Goal: Transaction & Acquisition: Purchase product/service

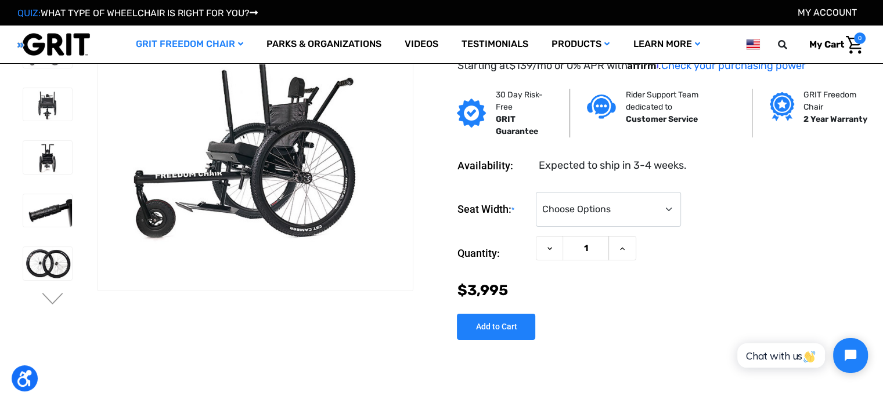
scroll to position [58, 0]
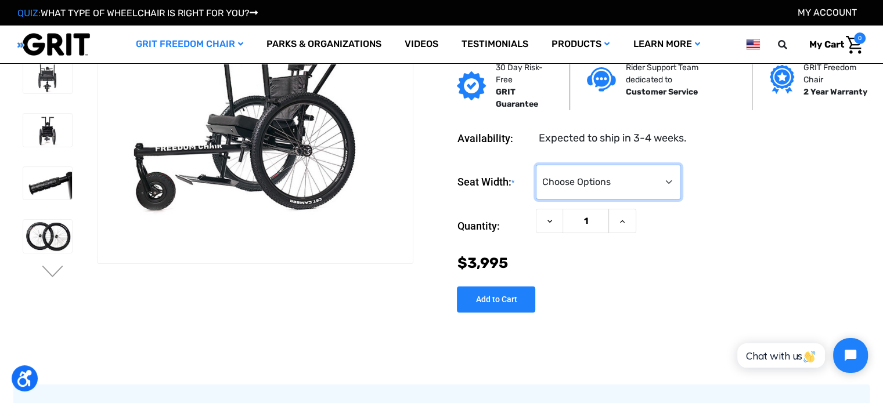
click at [567, 189] on select "Choose Options 16" 18" 20"" at bounding box center [608, 182] width 145 height 35
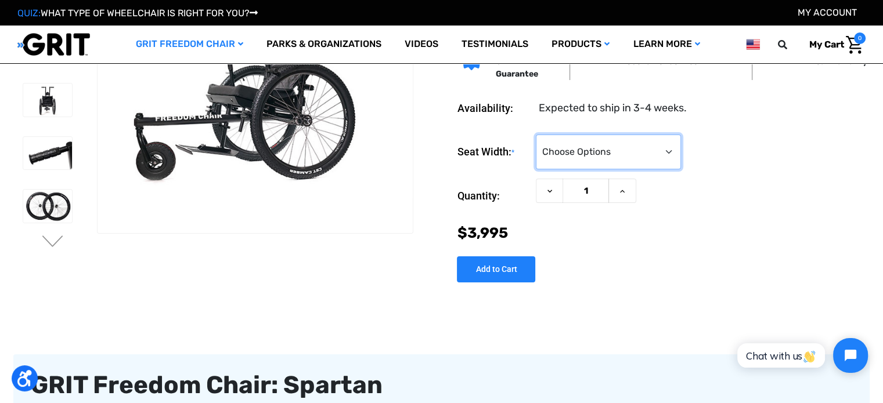
scroll to position [116, 0]
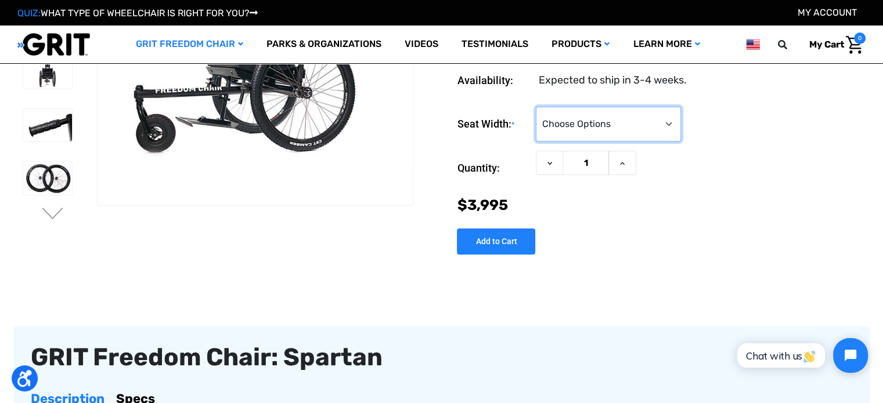
click at [631, 133] on select "Choose Options 16" 18" 20"" at bounding box center [608, 124] width 145 height 35
select select "325"
click at [536, 107] on select "Choose Options 16" 18" 20"" at bounding box center [608, 124] width 145 height 35
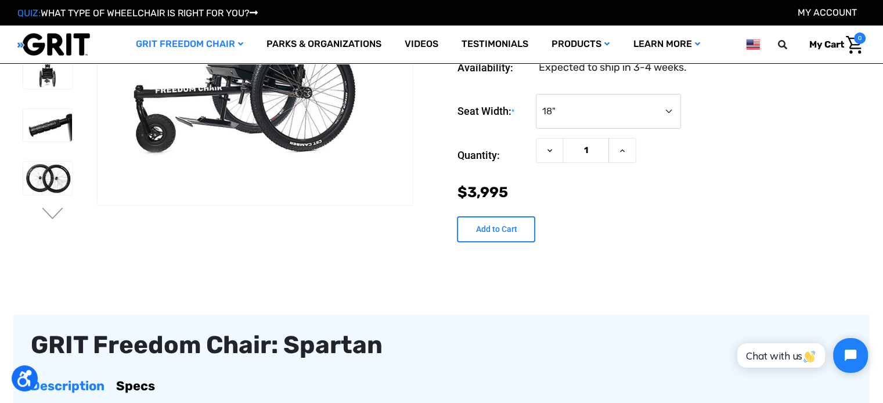
click at [512, 225] on input "Add to Cart" at bounding box center [496, 229] width 78 height 26
type input "Add to Cart"
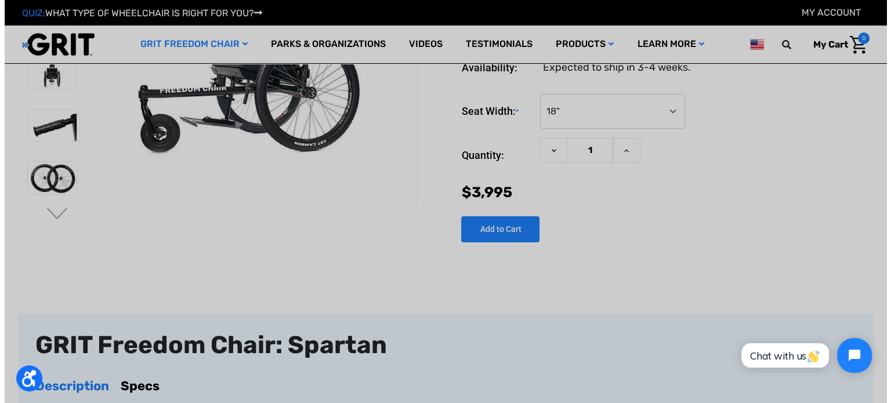
scroll to position [117, 0]
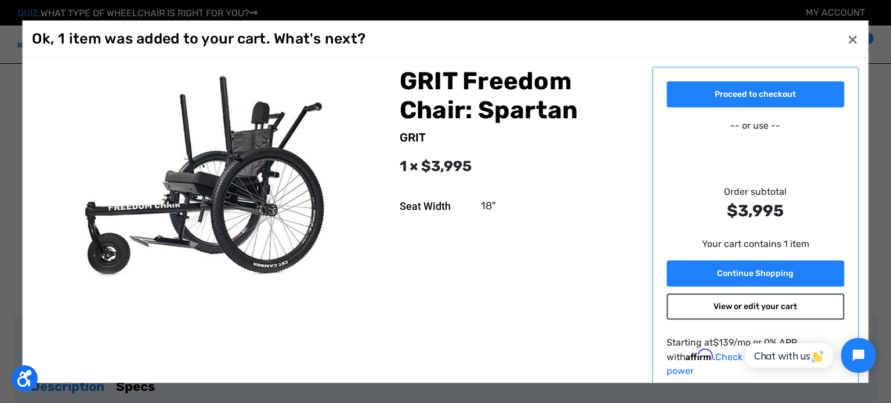
click at [718, 308] on link "View or edit your cart" at bounding box center [756, 307] width 178 height 26
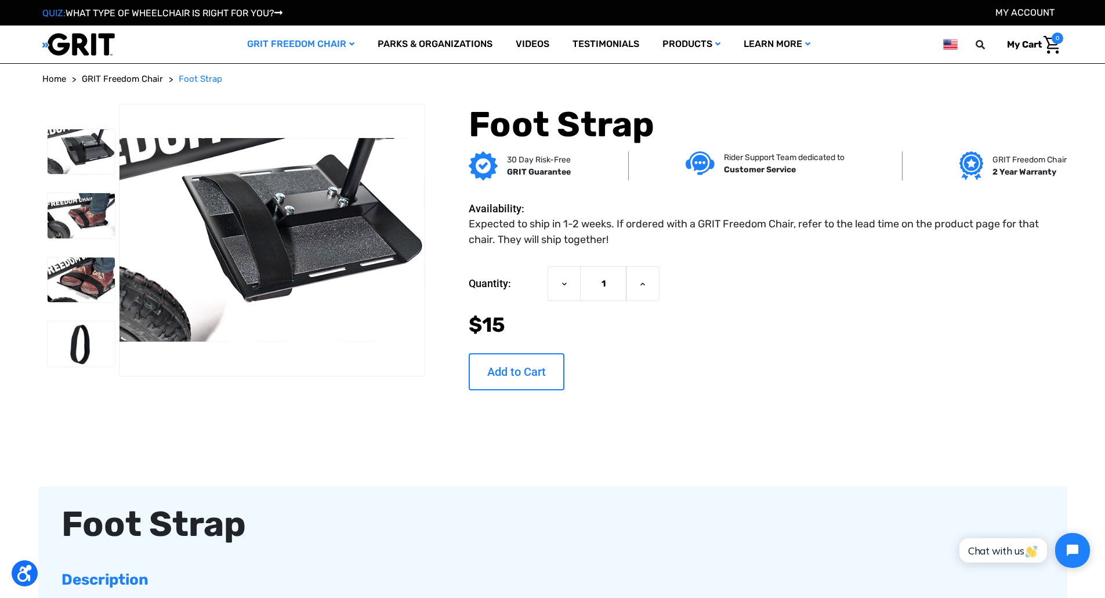
click at [519, 371] on input "Add to Cart" at bounding box center [517, 371] width 96 height 37
type input "Add to Cart"
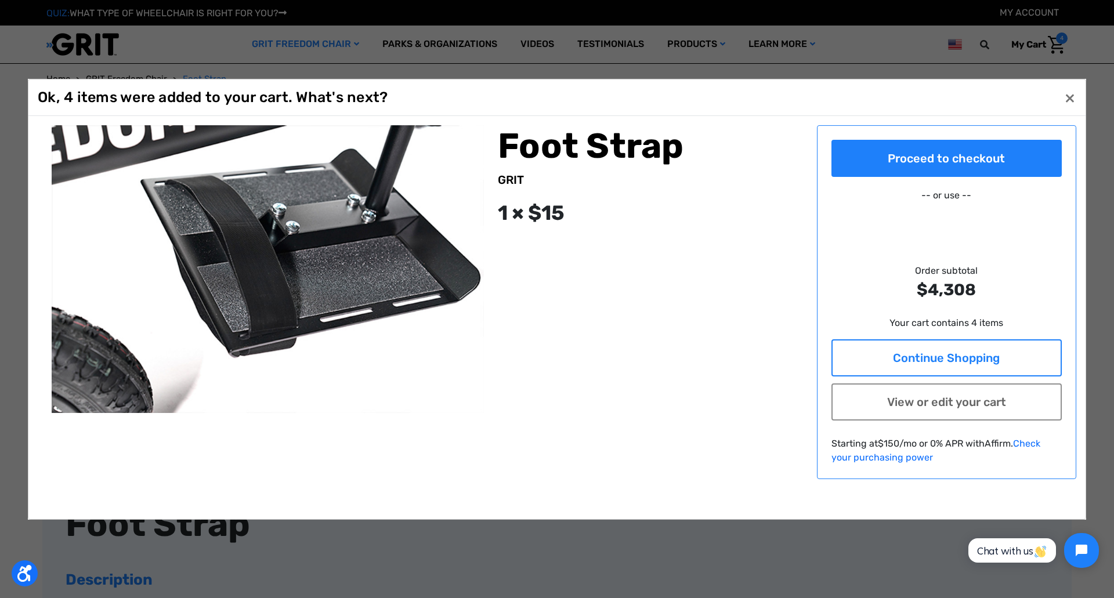
click at [882, 345] on link "Continue Shopping" at bounding box center [947, 357] width 231 height 37
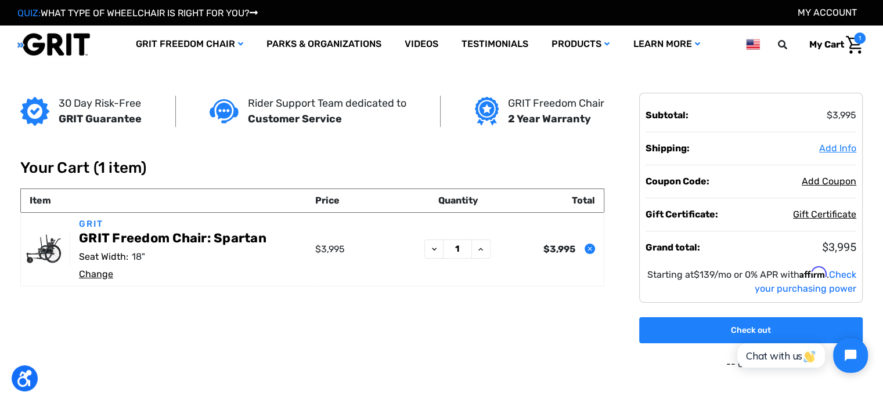
click at [829, 149] on span "Add Info" at bounding box center [837, 148] width 37 height 11
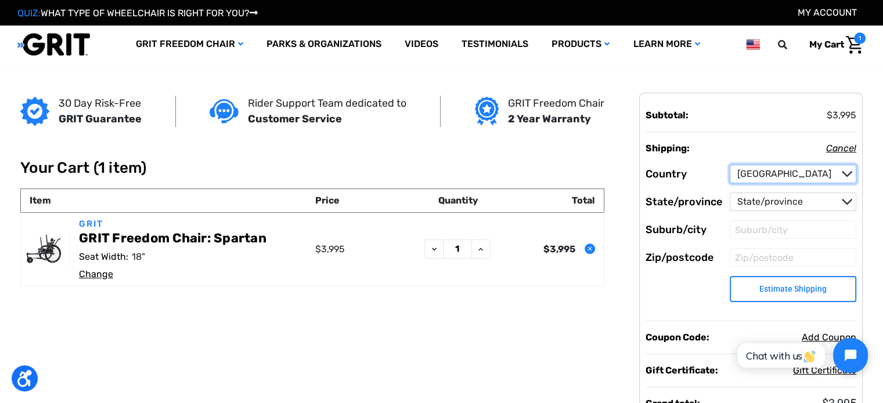
click at [766, 182] on select "Country Afghanistan Åland Islands Albania Algeria American Samoa Andorra Angola…" at bounding box center [792, 174] width 127 height 19
click at [760, 202] on select "State/province Alabama Alaska American Samoa Arizona Arkansas Armed Forces Afri…" at bounding box center [792, 202] width 127 height 19
select select "57"
click at [729, 193] on select "State/province Alabama Alaska American Samoa Arizona Arkansas Armed Forces Afri…" at bounding box center [792, 202] width 127 height 19
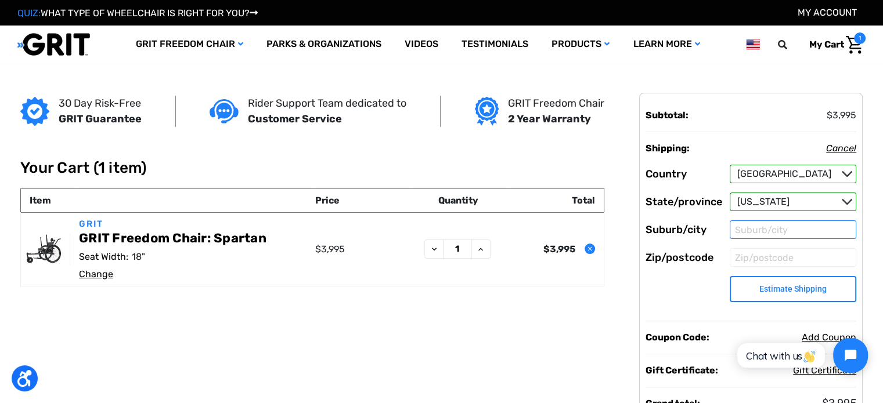
drag, startPoint x: 754, startPoint y: 221, endPoint x: 751, endPoint y: 229, distance: 9.4
click at [754, 222] on input "Suburb/city" at bounding box center [792, 230] width 127 height 19
click at [751, 229] on input "Suburb/city" at bounding box center [792, 230] width 127 height 19
type input "Junction"
type input "76849"
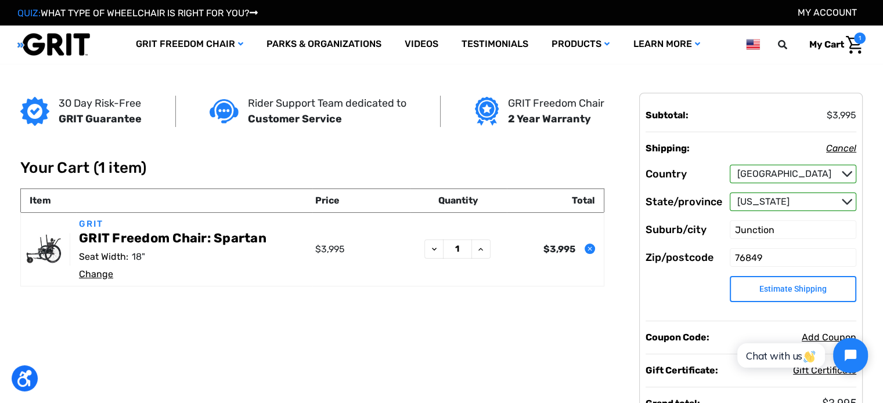
click at [687, 279] on dl "Country Country Afghanistan Åland Islands Albania Algeria American Samoa Andorr…" at bounding box center [750, 221] width 211 height 179
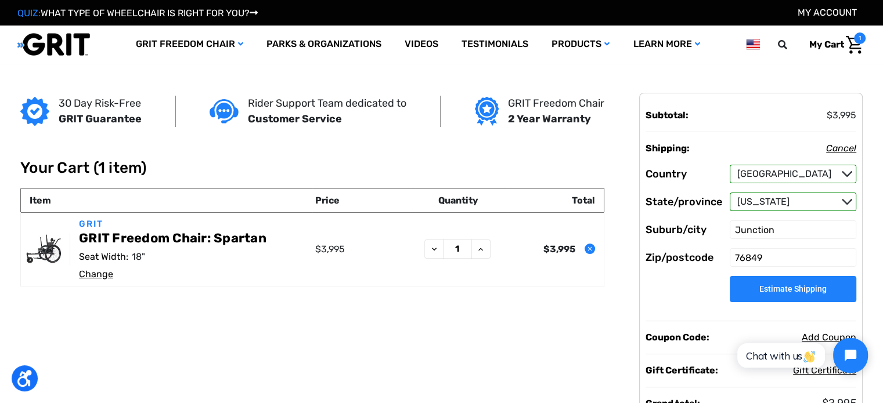
click at [750, 291] on button "Estimate Shipping" at bounding box center [792, 289] width 127 height 26
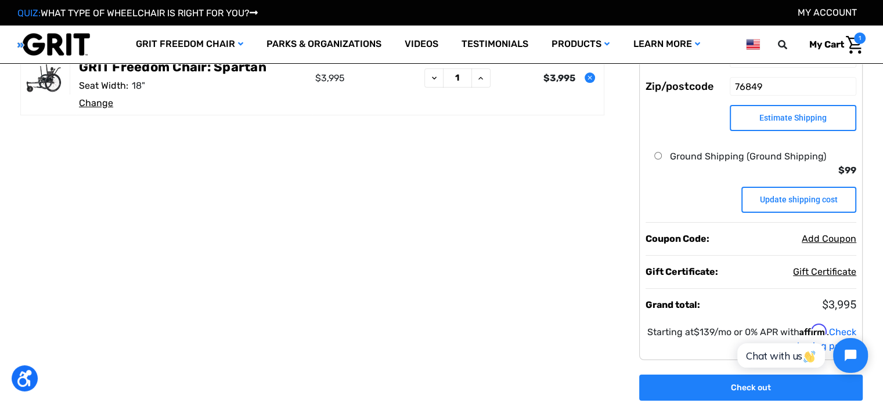
scroll to position [116, 0]
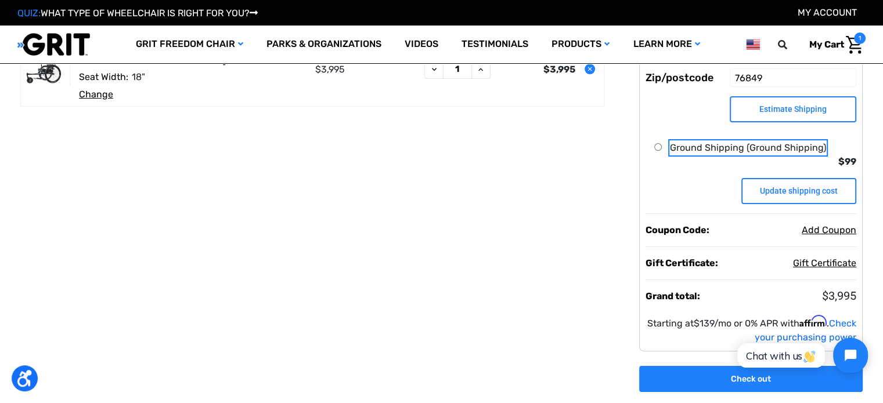
click at [655, 147] on input "Ground Shipping (Ground Shipping)" at bounding box center [658, 147] width 8 height 8
radio input "true"
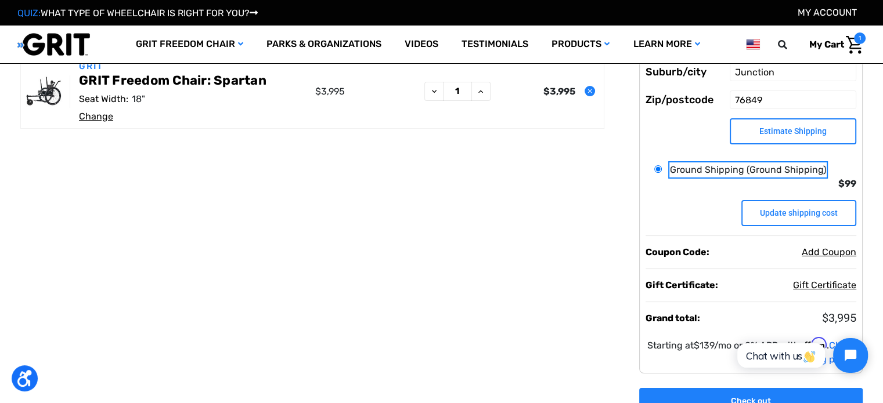
scroll to position [0, 0]
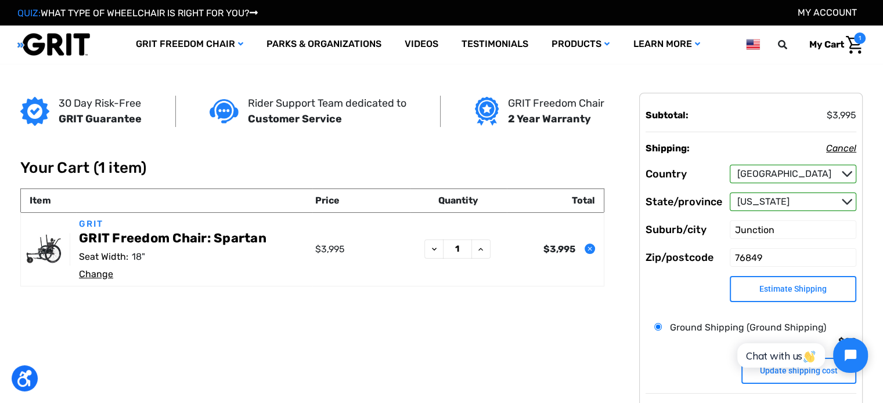
click at [104, 277] on link "Change" at bounding box center [96, 274] width 34 height 11
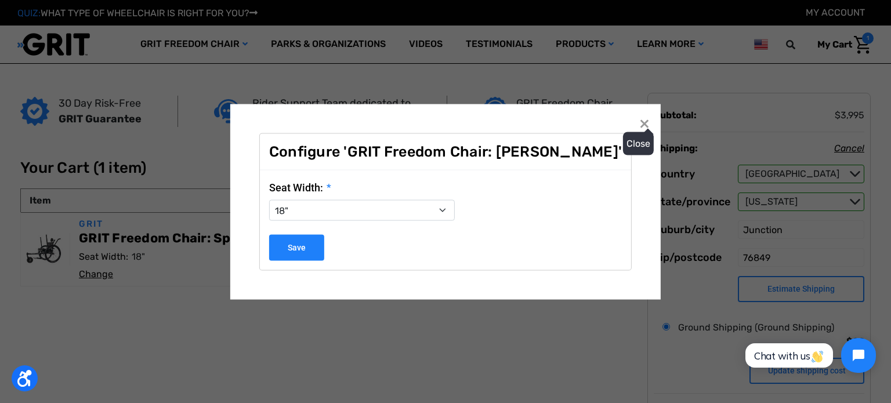
click at [640, 121] on span "×" at bounding box center [645, 123] width 10 height 22
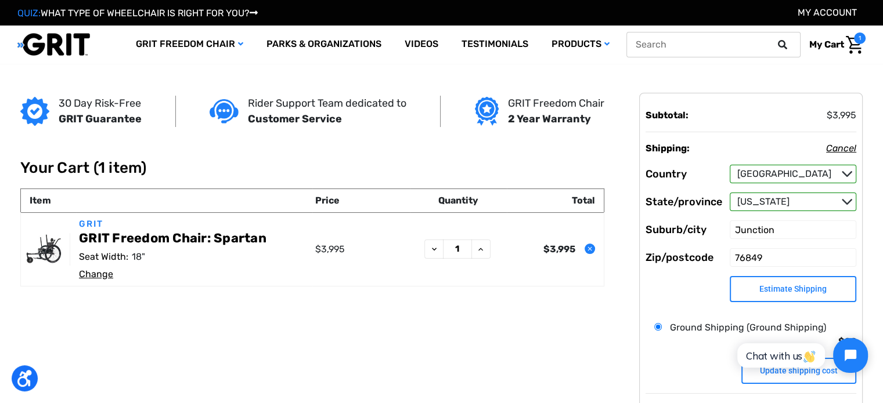
click at [719, 42] on input "text" at bounding box center [713, 45] width 174 height 26
type input "anti tip bars"
click at [774, 39] on button at bounding box center [785, 44] width 23 height 10
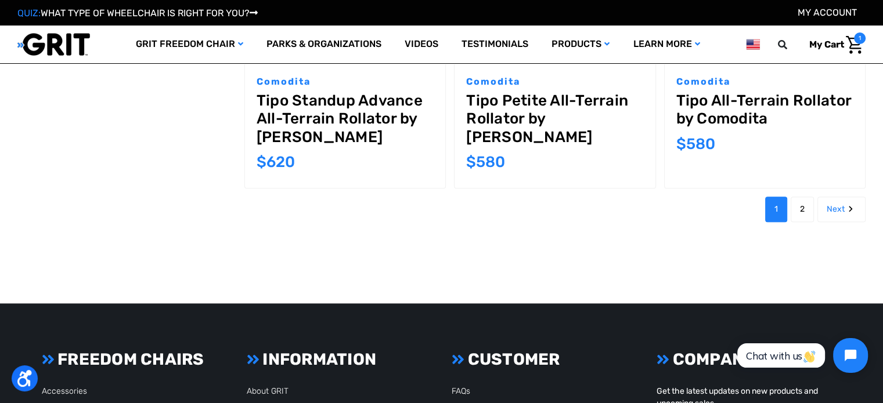
scroll to position [1219, 0]
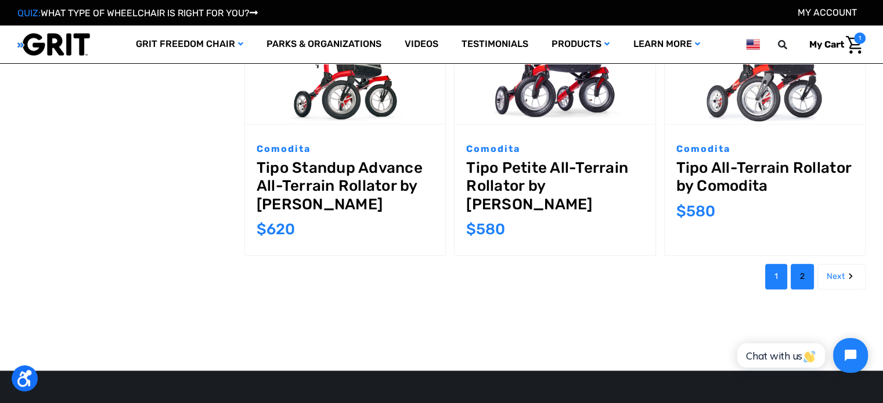
click at [800, 264] on link "2" at bounding box center [801, 277] width 23 height 26
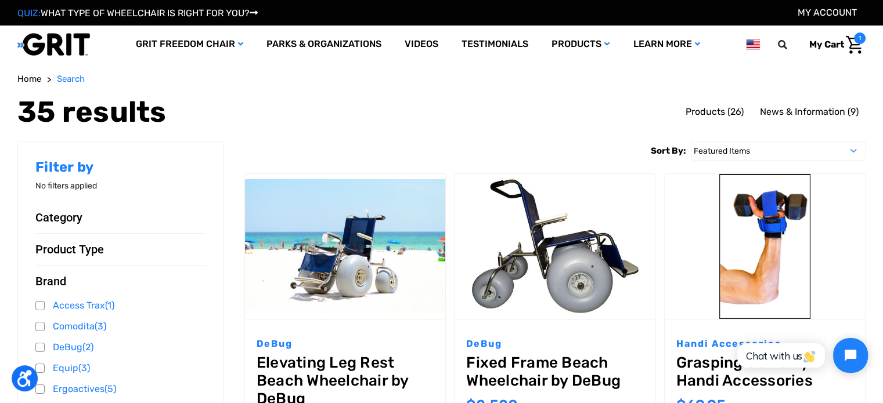
click at [704, 111] on span "Products (26)" at bounding box center [714, 111] width 58 height 11
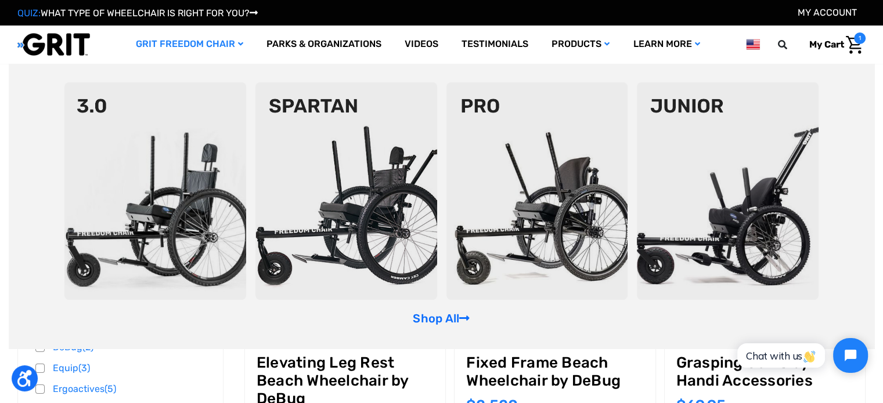
click at [325, 103] on img at bounding box center [346, 191] width 182 height 218
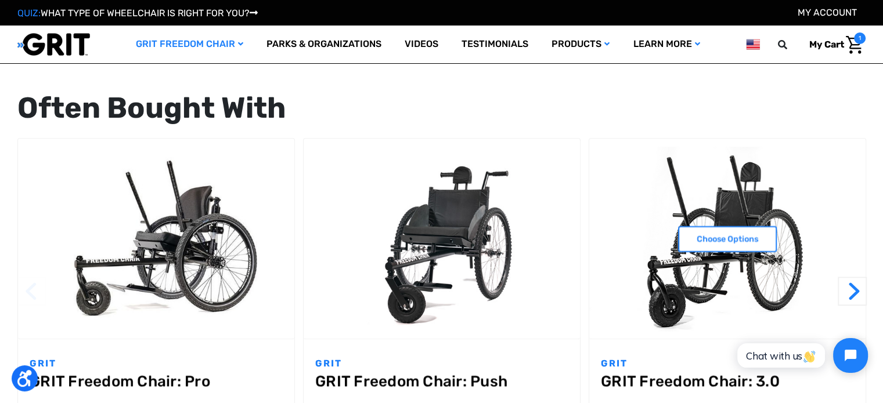
scroll to position [1103, 0]
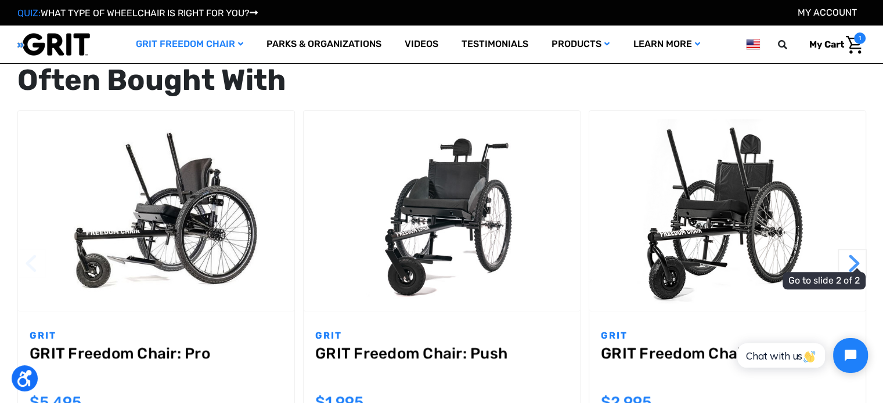
click at [851, 263] on button "Next" at bounding box center [851, 263] width 29 height 29
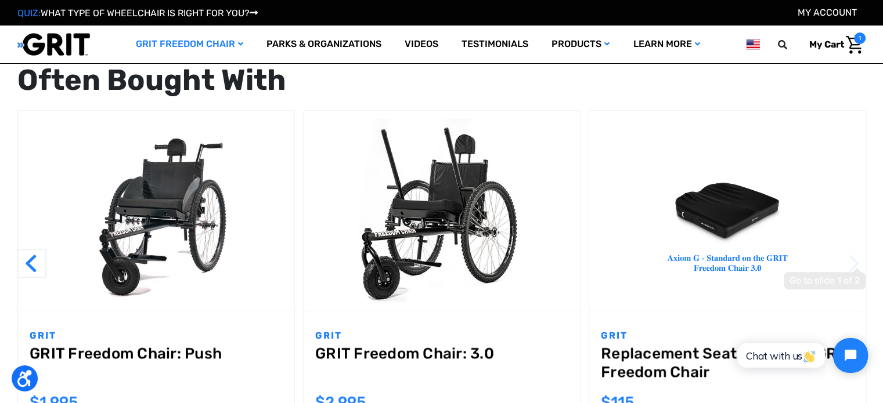
click at [862, 266] on span "Go to slide 1 of 2" at bounding box center [862, 266] width 0 height 1
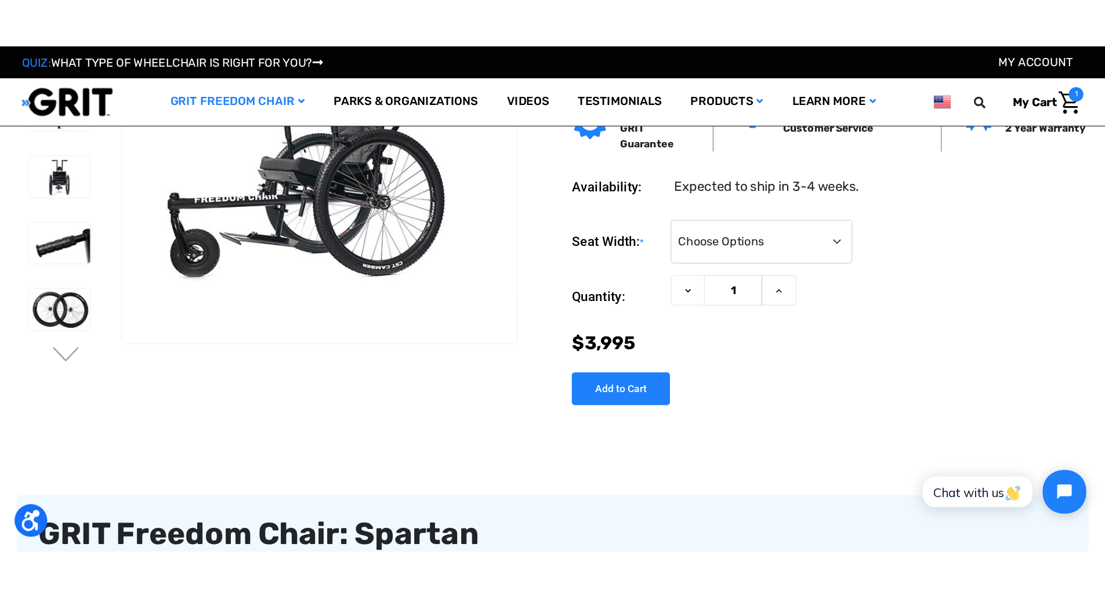
scroll to position [0, 0]
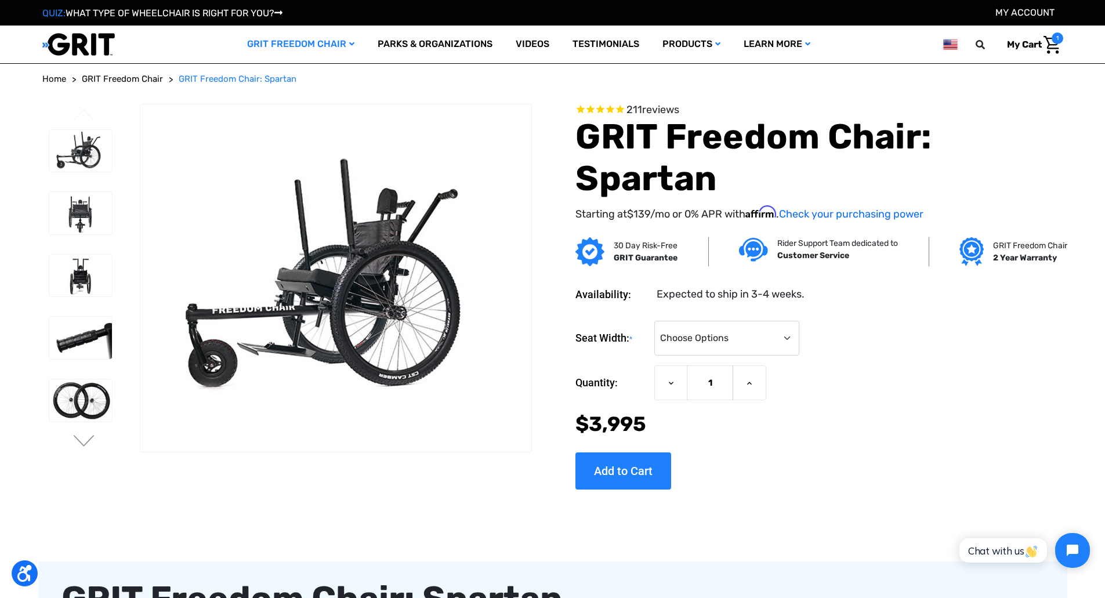
click at [882, 52] on img "Cart with 1 items" at bounding box center [1052, 45] width 17 height 18
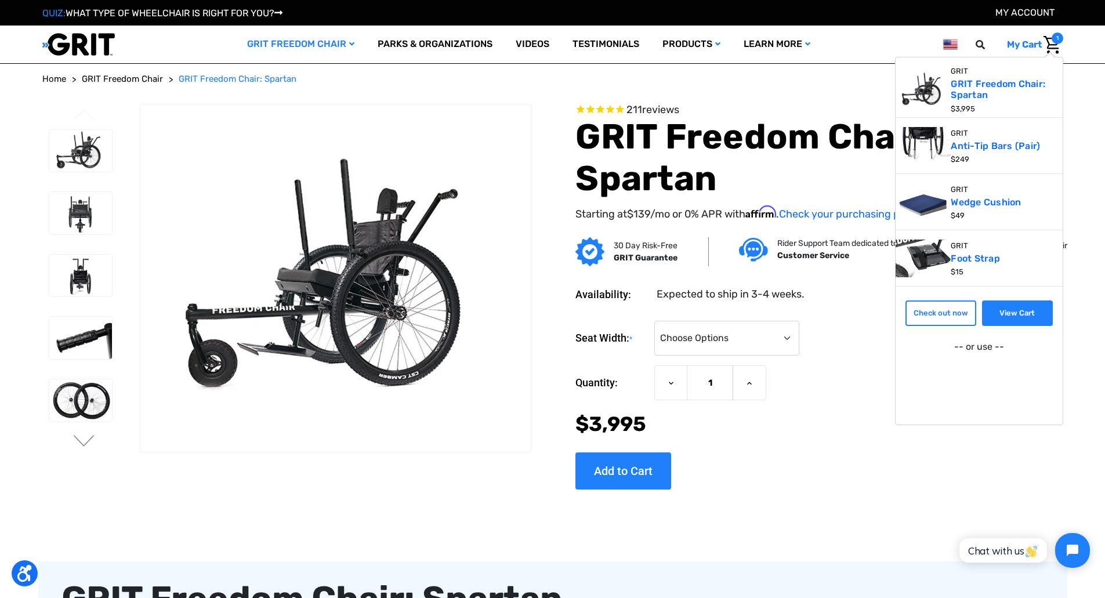
click at [882, 314] on link "View Cart" at bounding box center [1017, 314] width 71 height 26
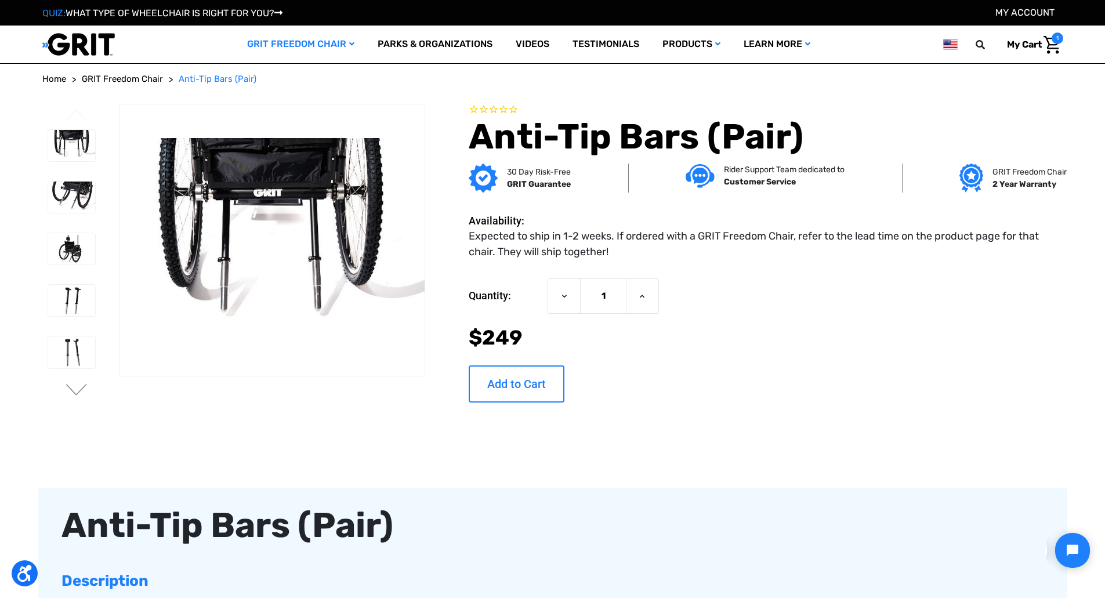
click at [532, 375] on input "Add to Cart" at bounding box center [517, 384] width 96 height 37
type input "Add to Cart"
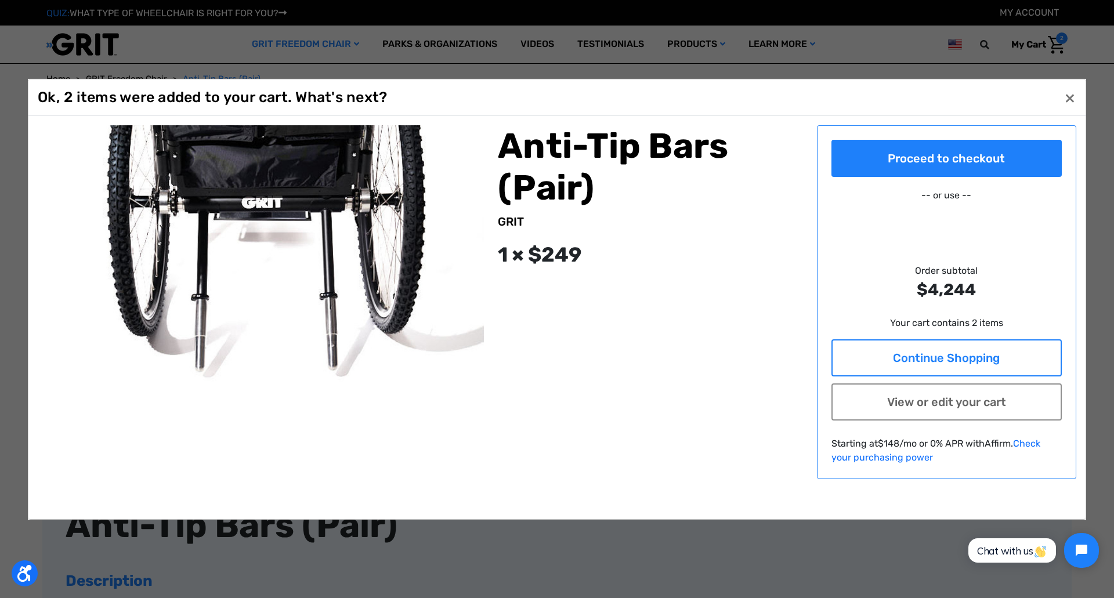
click at [881, 360] on link "Continue Shopping" at bounding box center [947, 357] width 231 height 37
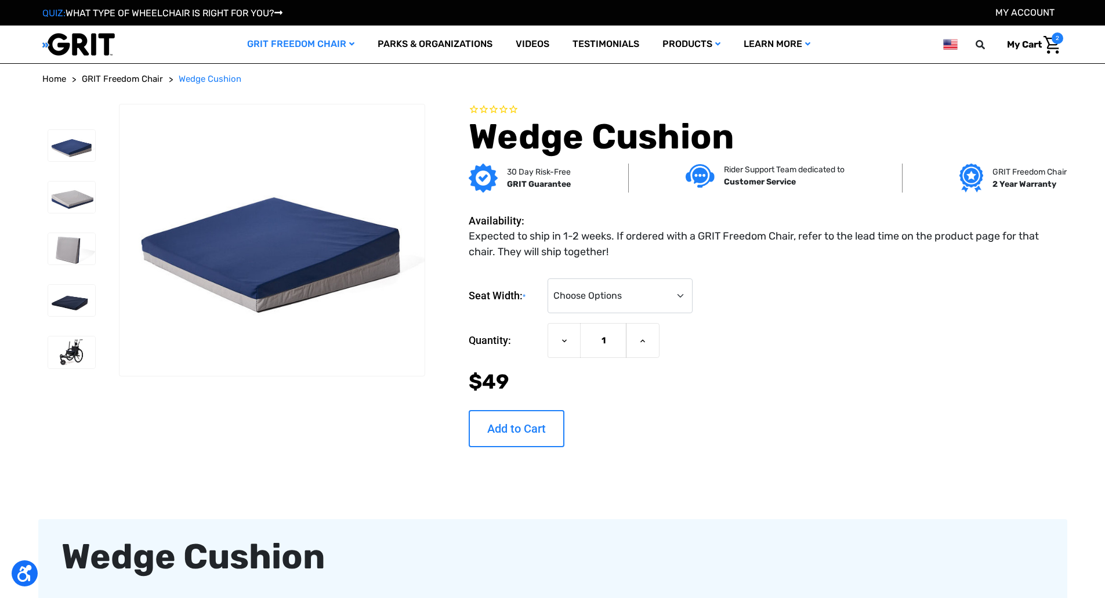
click at [514, 432] on input "Add to Cart" at bounding box center [517, 428] width 96 height 37
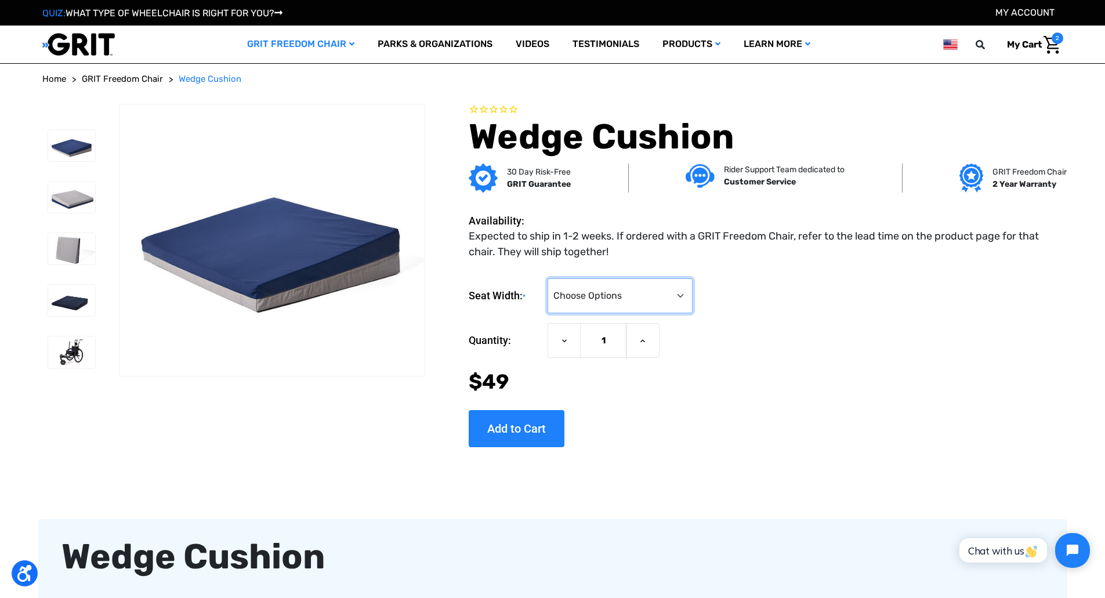
click at [601, 287] on select "Choose Options 16" 18/20"" at bounding box center [620, 296] width 145 height 35
select select "376"
click at [548, 279] on select "Choose Options 16" 18/20"" at bounding box center [620, 296] width 145 height 35
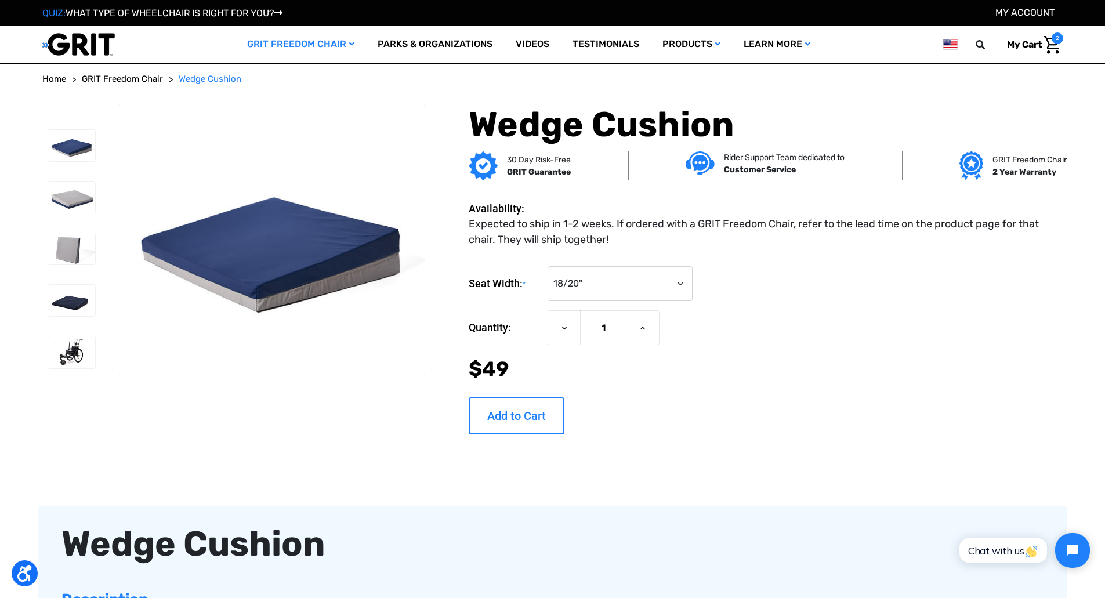
click at [523, 416] on input "Add to Cart" at bounding box center [517, 416] width 96 height 37
type input "Add to Cart"
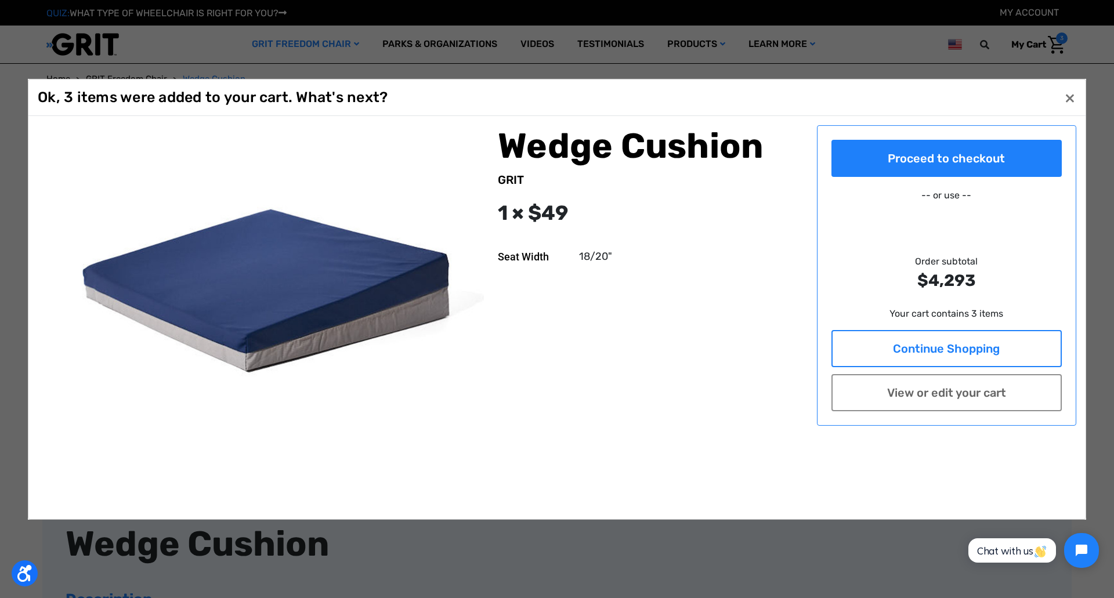
click at [870, 347] on link "Continue Shopping" at bounding box center [947, 348] width 231 height 37
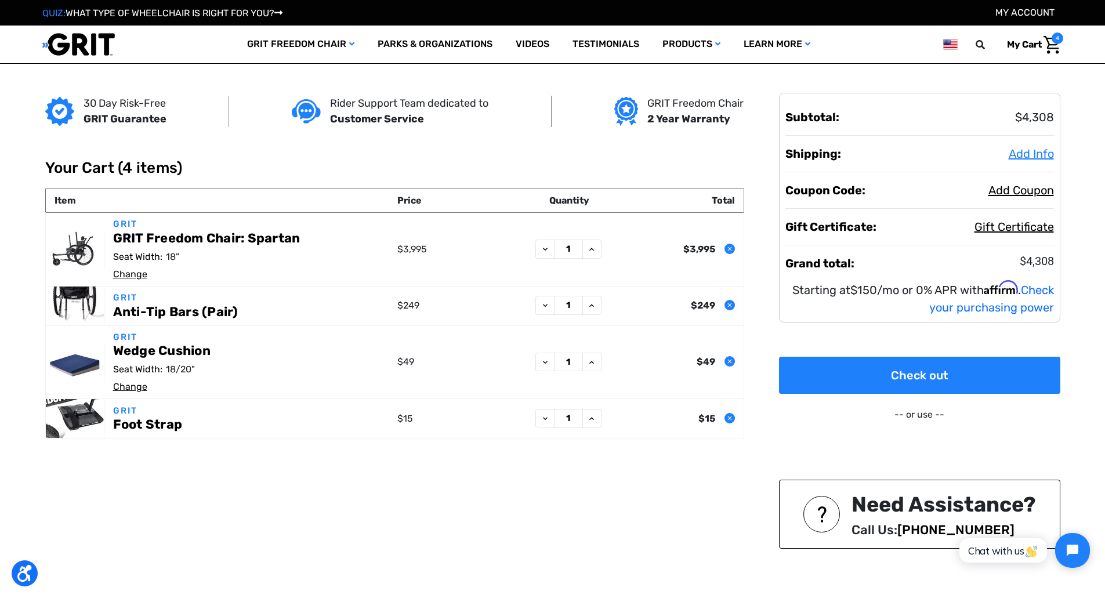
click at [1018, 156] on span "Add Info" at bounding box center [1031, 154] width 45 height 14
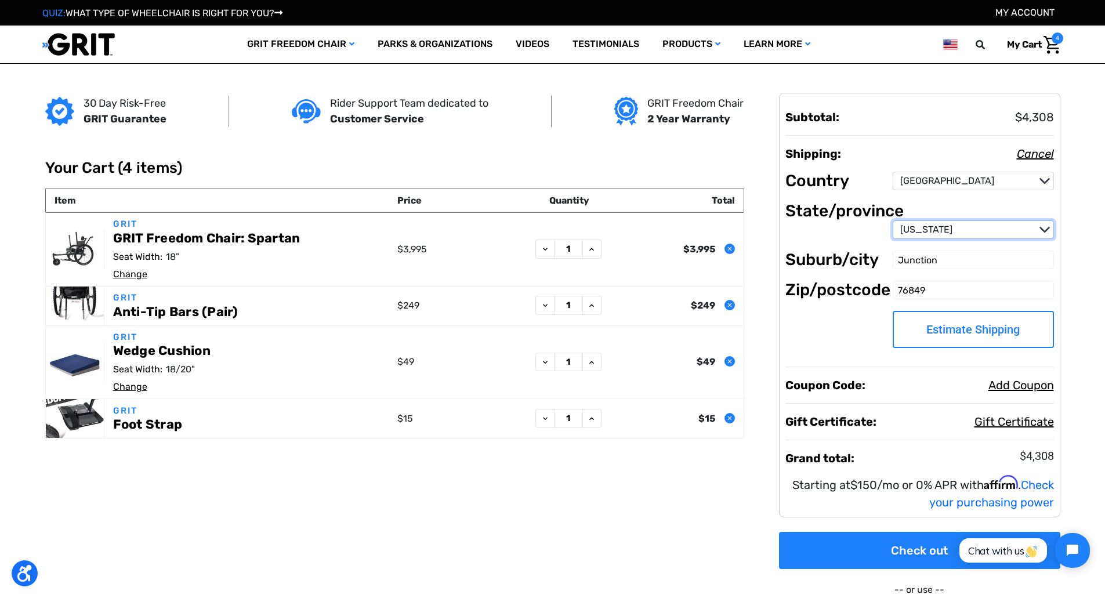
click at [926, 228] on select "State/province Alabama Alaska American Samoa Arizona Arkansas Armed Forces Afri…" at bounding box center [973, 230] width 161 height 19
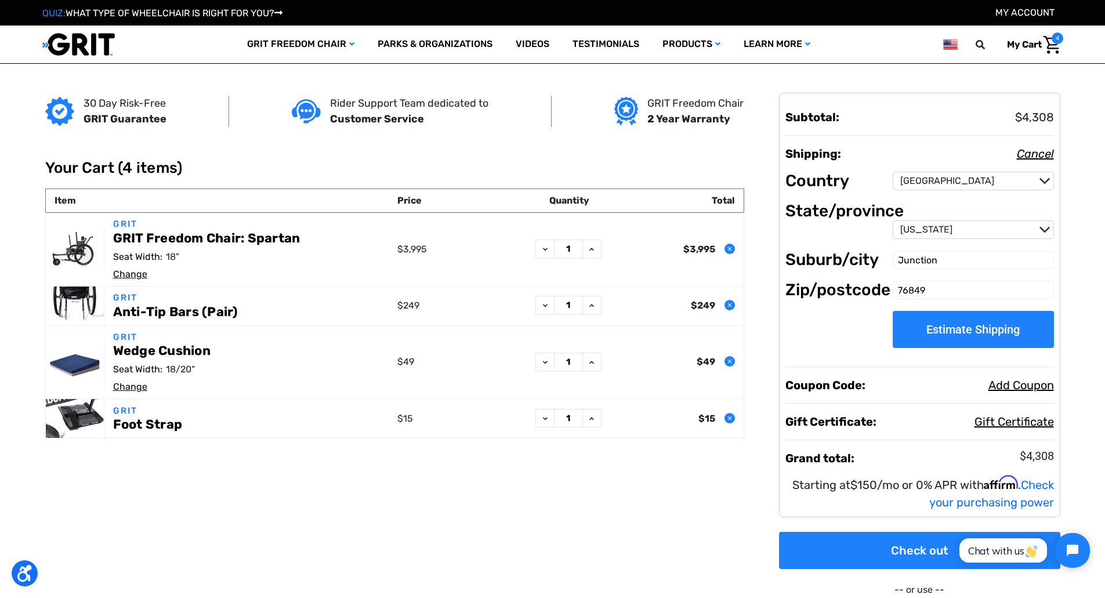
click at [946, 328] on button "Estimate Shipping" at bounding box center [973, 329] width 161 height 37
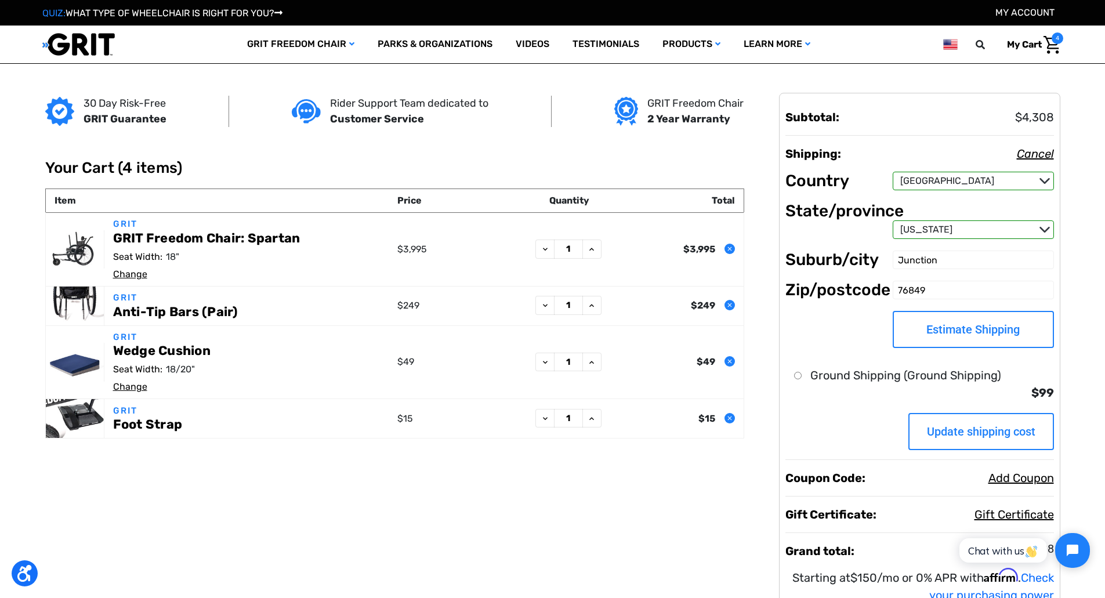
click at [904, 374] on label "Ground Shipping (Ground Shipping)" at bounding box center [906, 375] width 191 height 17
click at [802, 374] on input "Ground Shipping (Ground Shipping)" at bounding box center [798, 376] width 8 height 8
radio input "true"
click at [955, 433] on input "Update shipping cost" at bounding box center [982, 431] width 146 height 37
